Goal: Task Accomplishment & Management: Complete application form

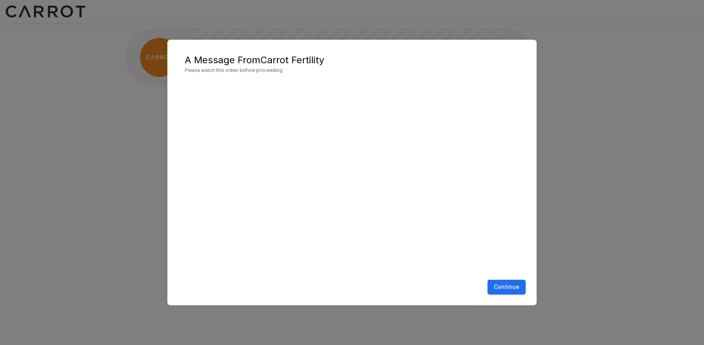
click at [507, 286] on button "Continue" at bounding box center [506, 287] width 38 height 15
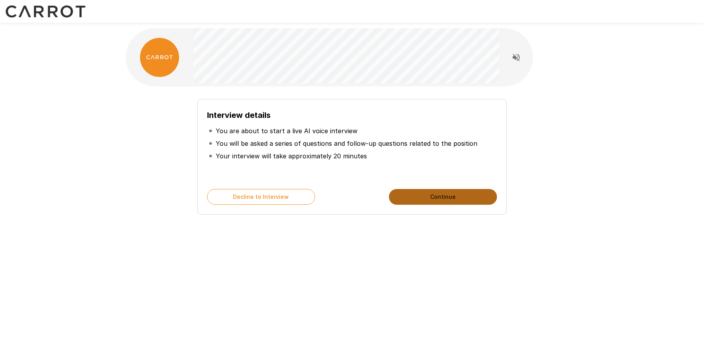
click at [438, 200] on button "Continue" at bounding box center [443, 197] width 108 height 16
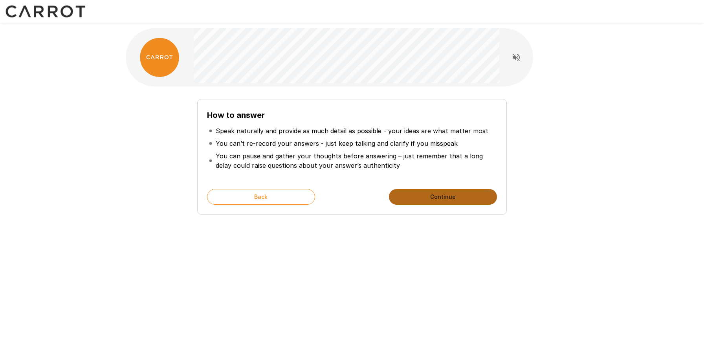
click at [444, 196] on button "Continue" at bounding box center [443, 197] width 108 height 16
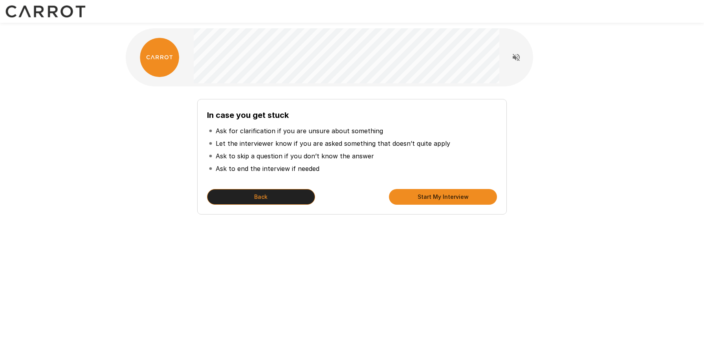
click at [255, 198] on button "Back" at bounding box center [261, 197] width 108 height 16
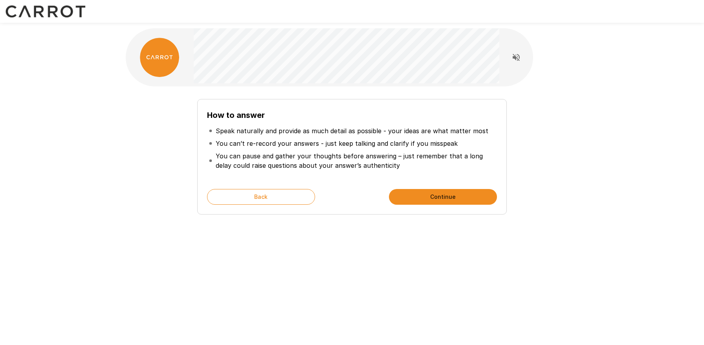
click at [419, 198] on button "Continue" at bounding box center [443, 197] width 108 height 16
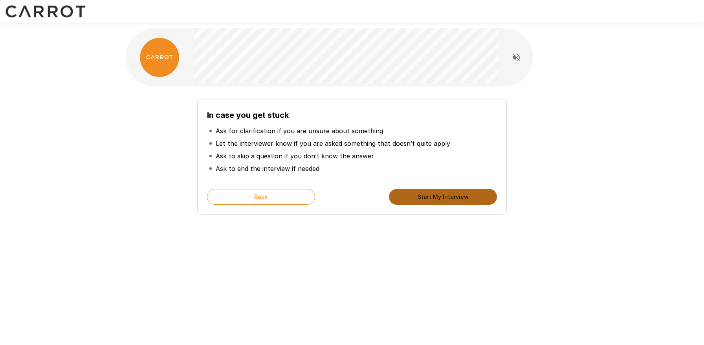
click at [420, 198] on button "Start My Interview" at bounding box center [443, 197] width 108 height 16
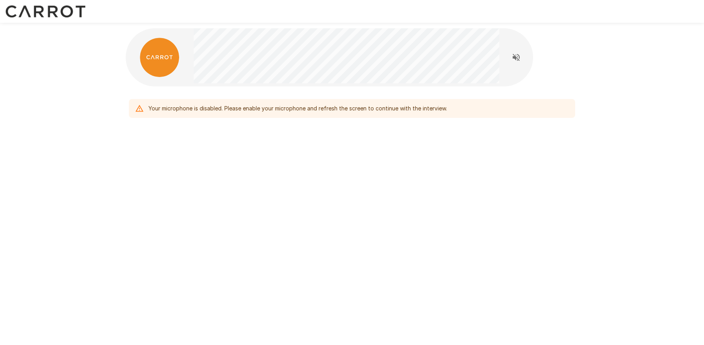
click at [140, 108] on icon at bounding box center [139, 108] width 9 height 9
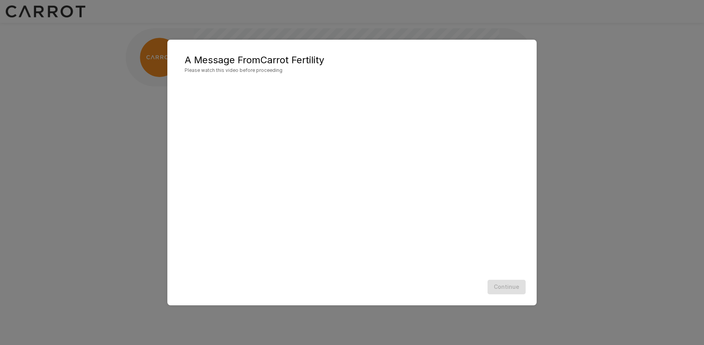
click at [304, 274] on div at bounding box center [351, 179] width 353 height 196
click at [503, 296] on div "Continue" at bounding box center [351, 286] width 353 height 21
click at [508, 288] on div "Continue" at bounding box center [351, 286] width 353 height 21
click at [497, 290] on button "Continue" at bounding box center [506, 287] width 38 height 15
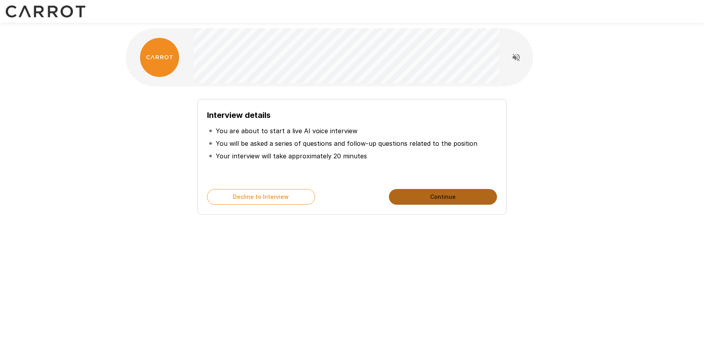
click at [434, 196] on button "Continue" at bounding box center [443, 197] width 108 height 16
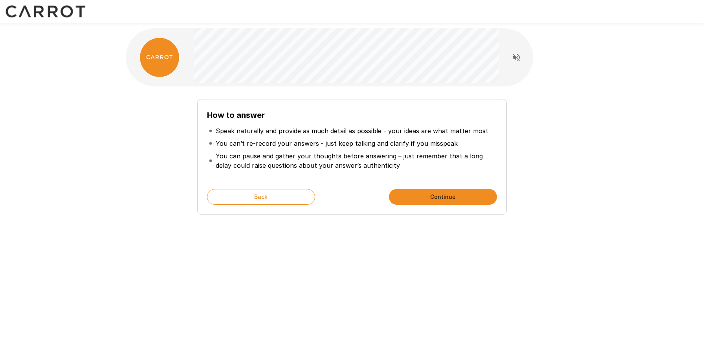
click at [434, 196] on button "Continue" at bounding box center [443, 197] width 108 height 16
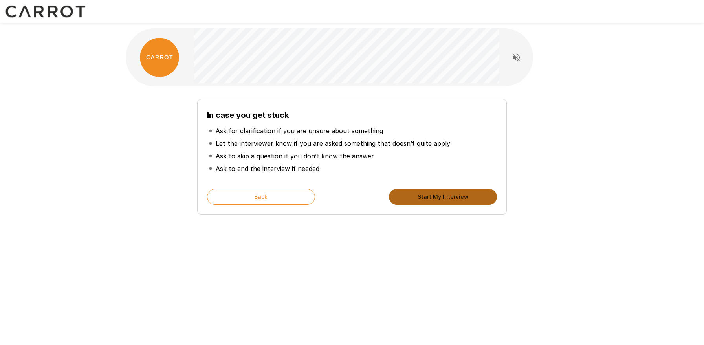
click at [434, 196] on button "Start My Interview" at bounding box center [443, 197] width 108 height 16
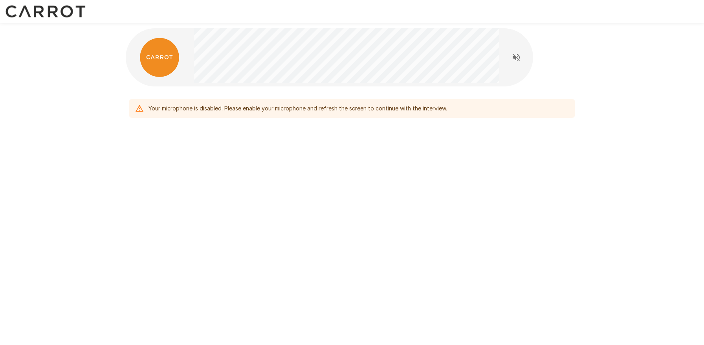
click at [520, 196] on div "Your microphone is disabled. Please enable your microphone and refresh the scre…" at bounding box center [352, 172] width 704 height 345
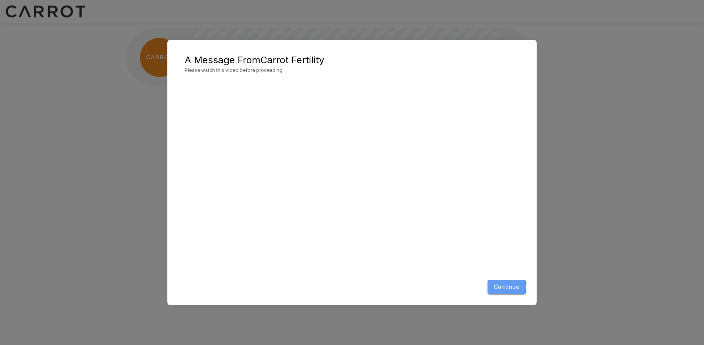
click at [504, 287] on button "Continue" at bounding box center [506, 287] width 38 height 15
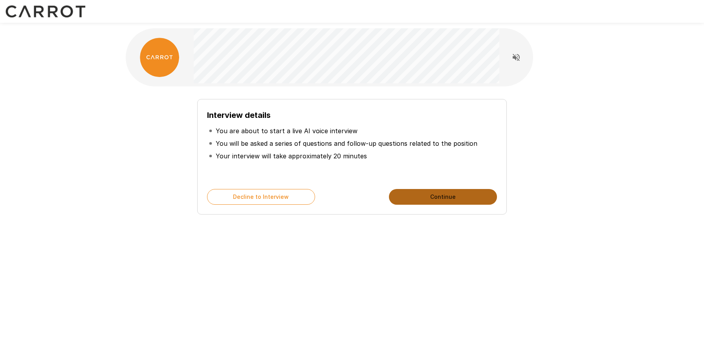
click at [445, 198] on button "Continue" at bounding box center [443, 197] width 108 height 16
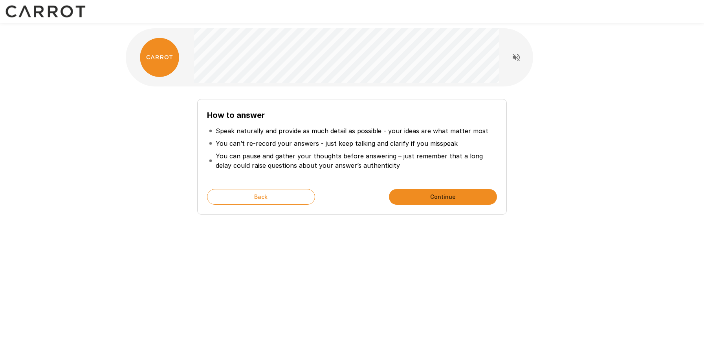
click at [445, 198] on button "Continue" at bounding box center [443, 197] width 108 height 16
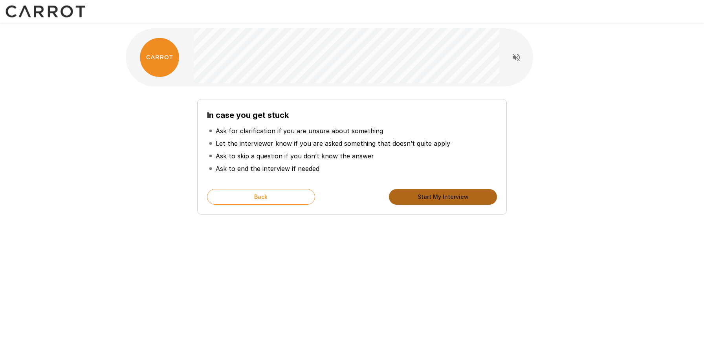
click at [445, 198] on button "Start My Interview" at bounding box center [443, 197] width 108 height 16
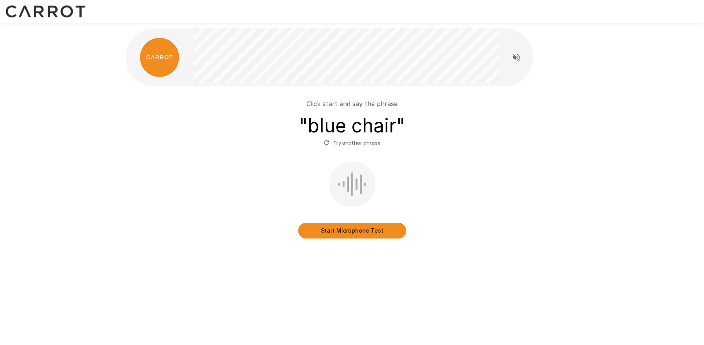
click at [333, 227] on button "Start Microphone Test" at bounding box center [352, 231] width 108 height 16
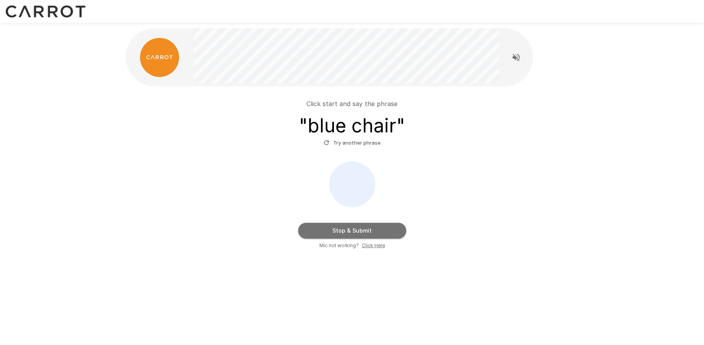
click at [333, 227] on button "Stop & Submit" at bounding box center [352, 231] width 108 height 16
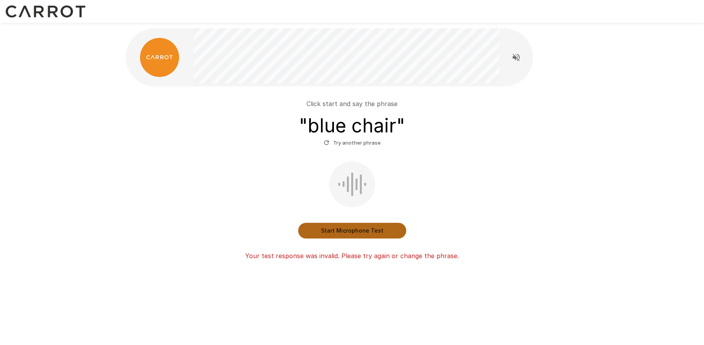
click at [349, 229] on button "Start Microphone Test" at bounding box center [352, 231] width 108 height 16
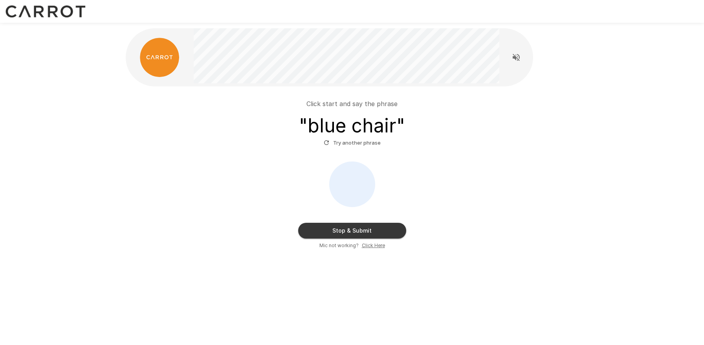
click at [349, 229] on button "Stop & Submit" at bounding box center [352, 231] width 108 height 16
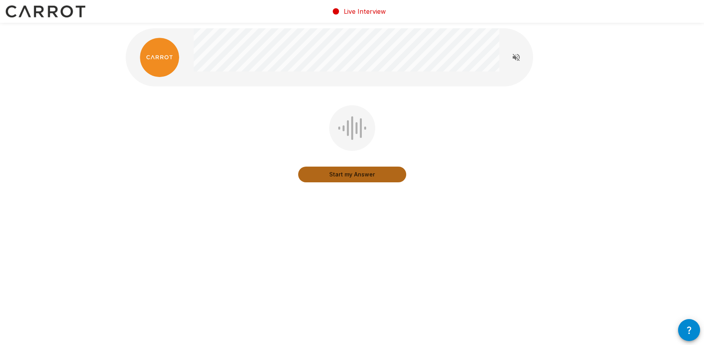
click at [355, 178] on button "Start my Answer" at bounding box center [352, 175] width 108 height 16
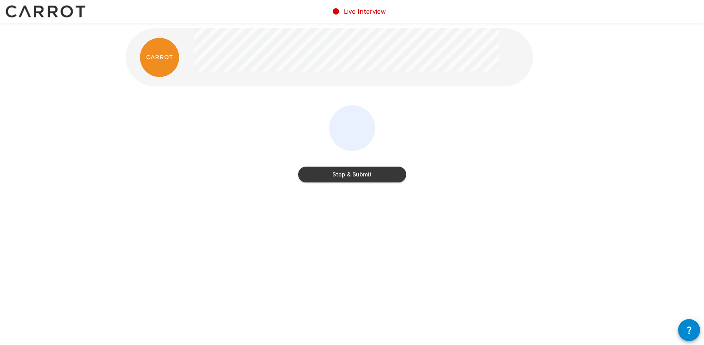
click at [355, 178] on button "Stop & Submit" at bounding box center [352, 175] width 108 height 16
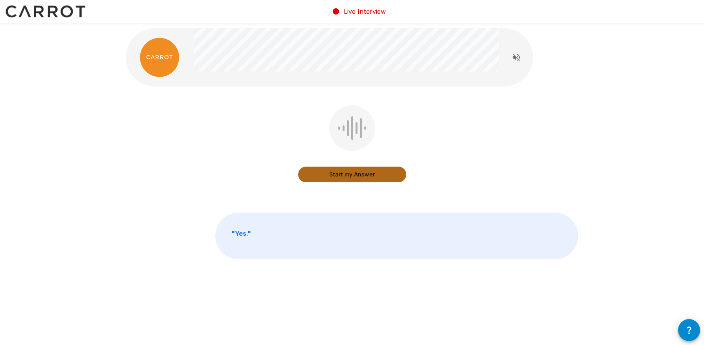
click at [346, 176] on button "Start my Answer" at bounding box center [352, 175] width 108 height 16
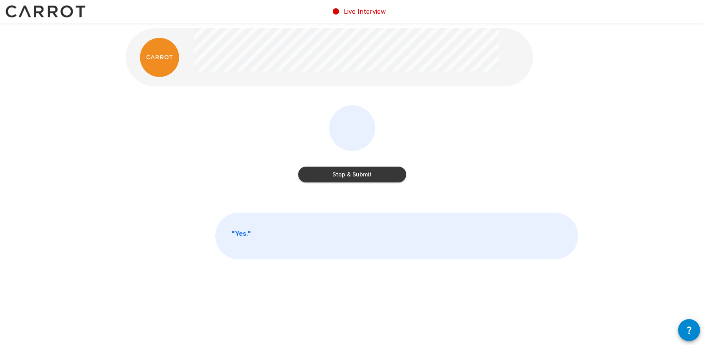
click at [346, 176] on button "Stop & Submit" at bounding box center [352, 175] width 108 height 16
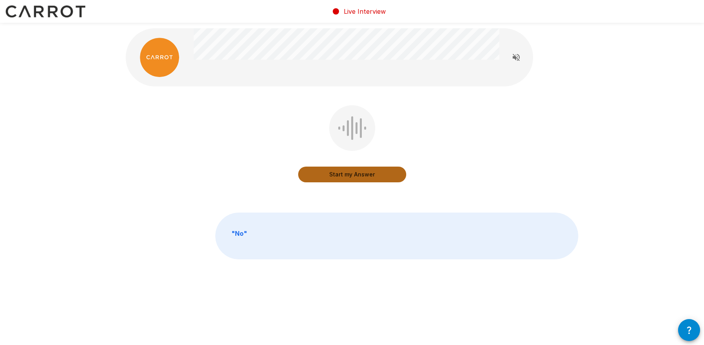
click at [348, 175] on button "Start my Answer" at bounding box center [352, 175] width 108 height 16
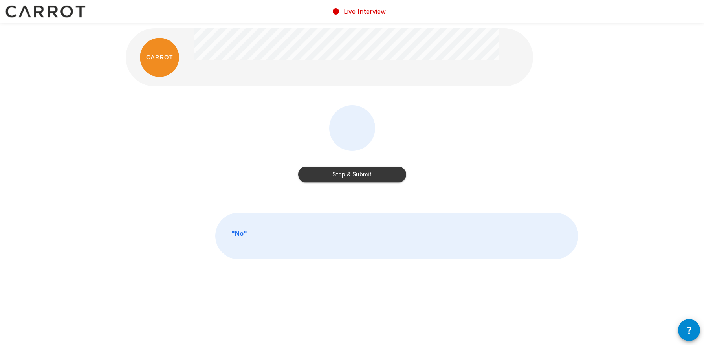
click at [348, 175] on button "Stop & Submit" at bounding box center [352, 175] width 108 height 16
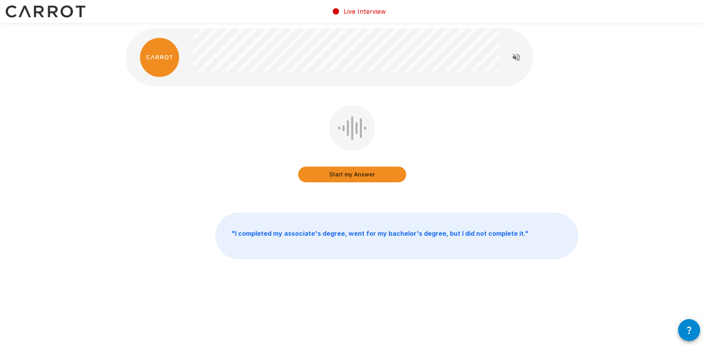
click at [348, 175] on button "Start my Answer" at bounding box center [352, 175] width 108 height 16
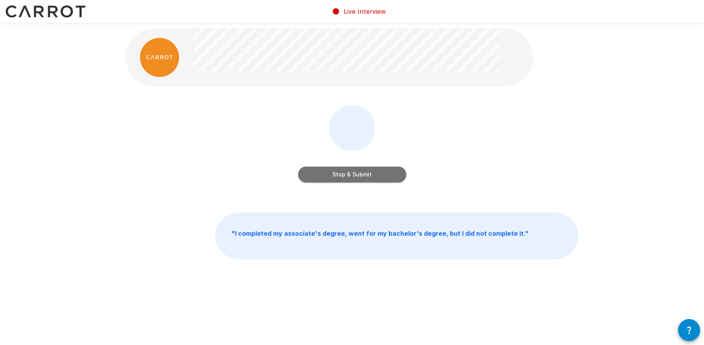
click at [348, 175] on button "Stop & Submit" at bounding box center [352, 175] width 108 height 16
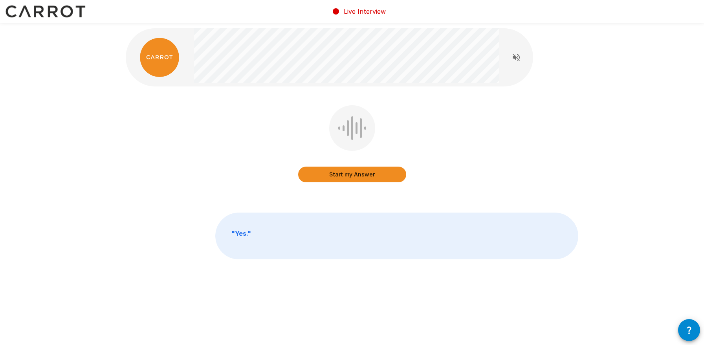
click at [348, 175] on button "Start my Answer" at bounding box center [352, 175] width 108 height 16
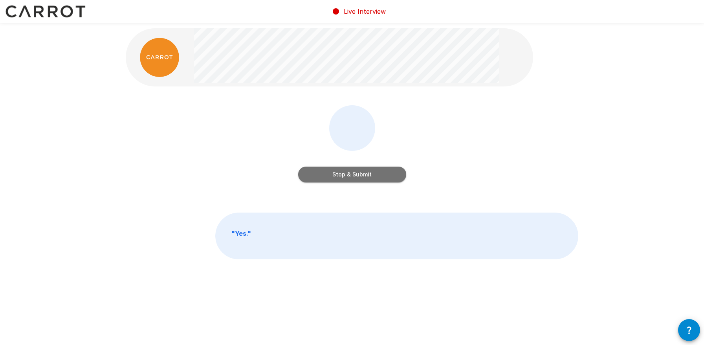
click at [348, 175] on button "Stop & Submit" at bounding box center [352, 175] width 108 height 16
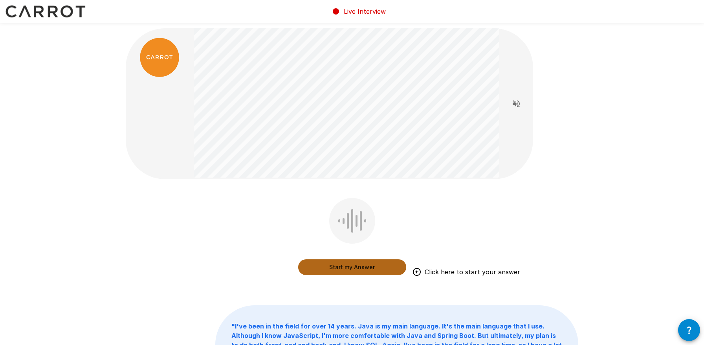
click at [346, 265] on button "Start my Answer" at bounding box center [352, 267] width 108 height 16
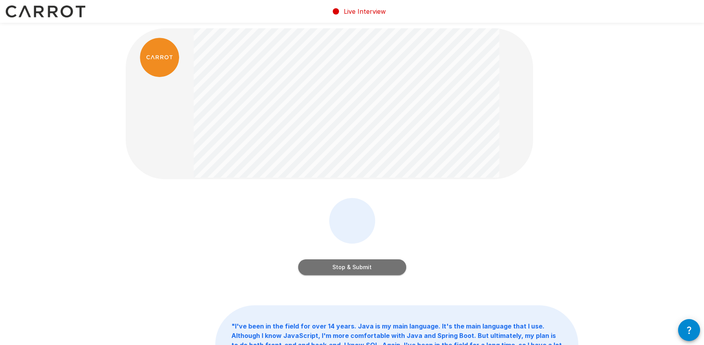
click at [346, 265] on button "Stop & Submit" at bounding box center [352, 267] width 108 height 16
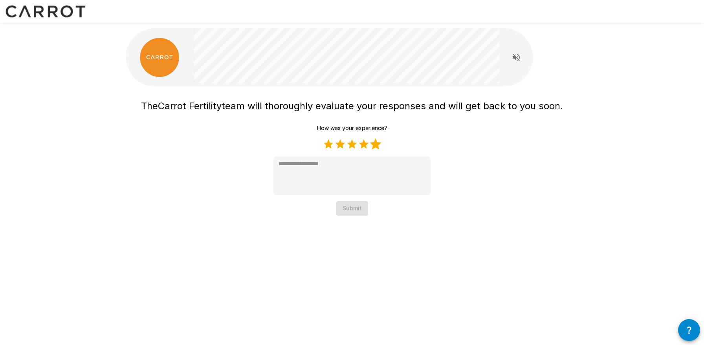
click at [377, 146] on label "5 Stars" at bounding box center [376, 144] width 12 height 12
type textarea "*"
click at [356, 205] on button "Submit" at bounding box center [352, 208] width 32 height 15
